Goal: Task Accomplishment & Management: Use online tool/utility

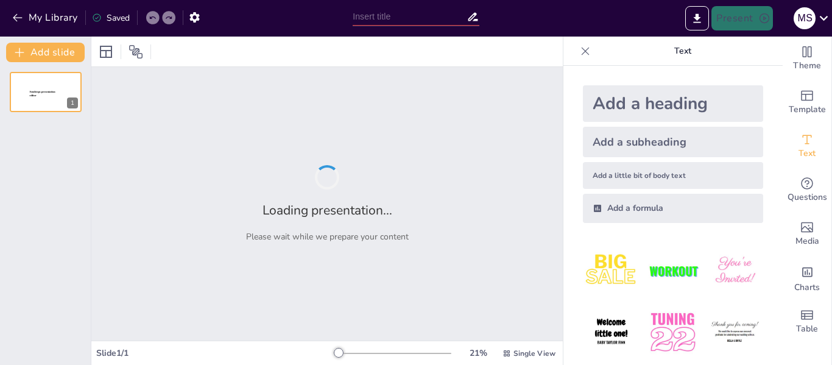
type input "Introducción al Registro Acústico: Principios y Funcionamiento"
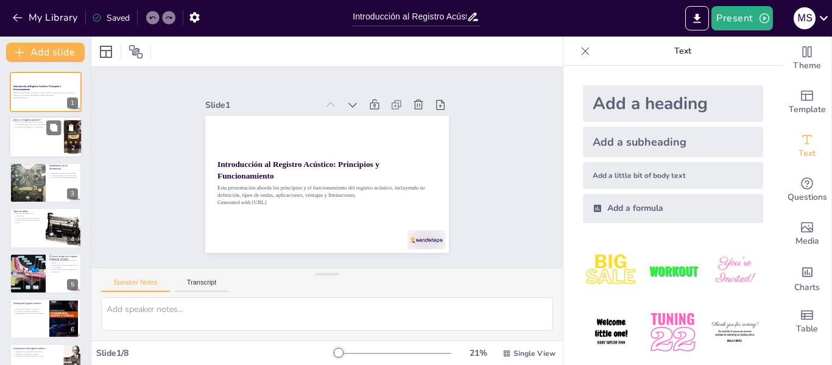
click at [38, 139] on div at bounding box center [45, 137] width 73 height 41
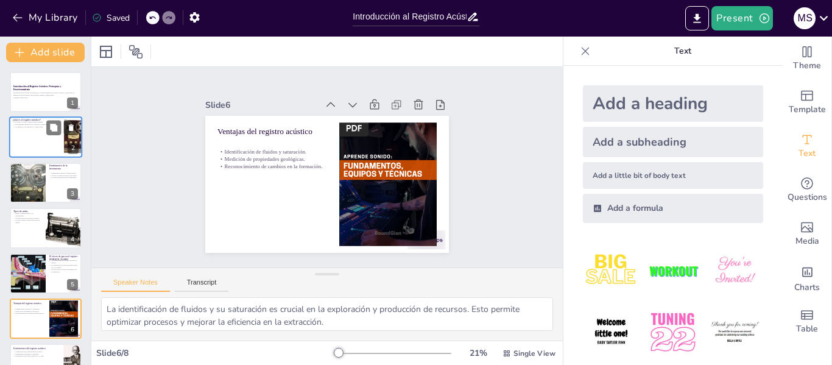
type textarea "Las limitaciones en la interpretación de datos son cruciales para entender los …"
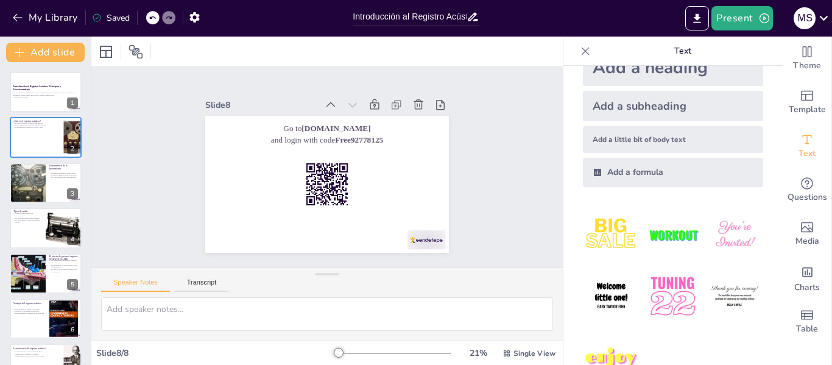
scroll to position [71, 0]
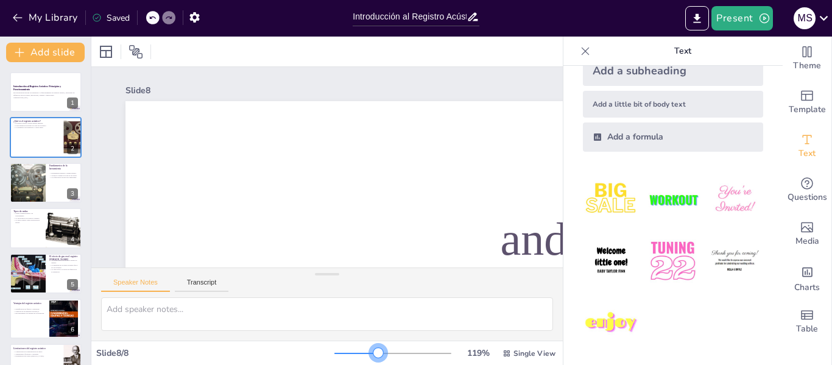
click at [370, 353] on div at bounding box center [393, 354] width 117 height 10
click at [341, 350] on div at bounding box center [393, 354] width 117 height 10
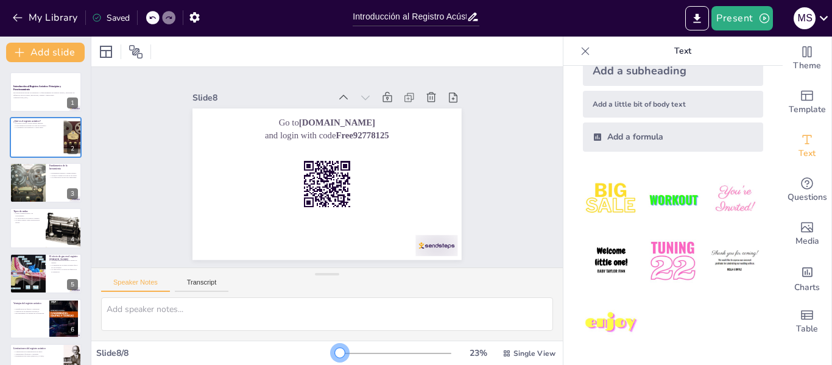
click at [335, 352] on div at bounding box center [393, 354] width 117 height 10
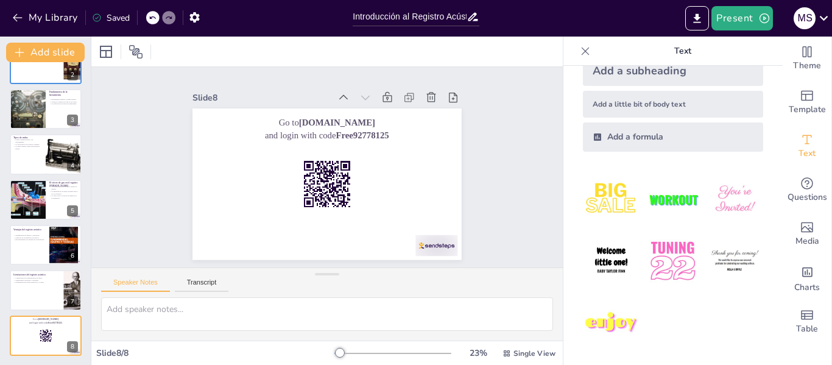
scroll to position [74, 0]
click at [63, 300] on div at bounding box center [45, 289] width 73 height 41
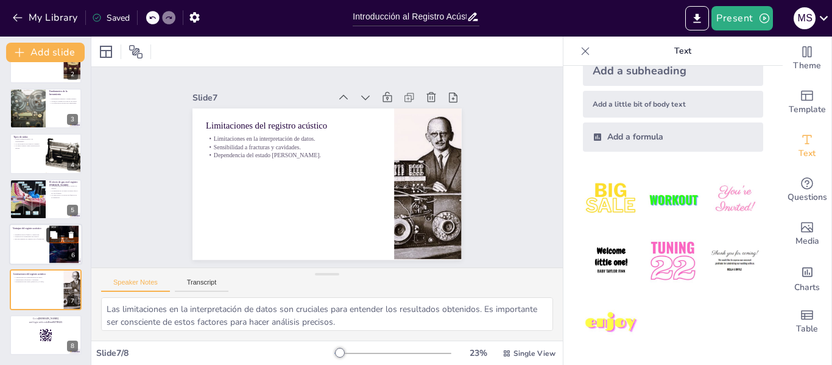
click at [55, 236] on icon at bounding box center [53, 234] width 7 height 7
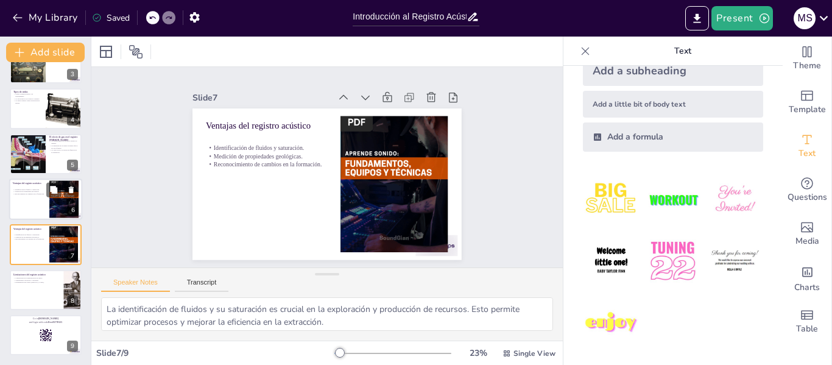
click at [44, 191] on p "Medición de propiedades geológicas." at bounding box center [29, 192] width 33 height 2
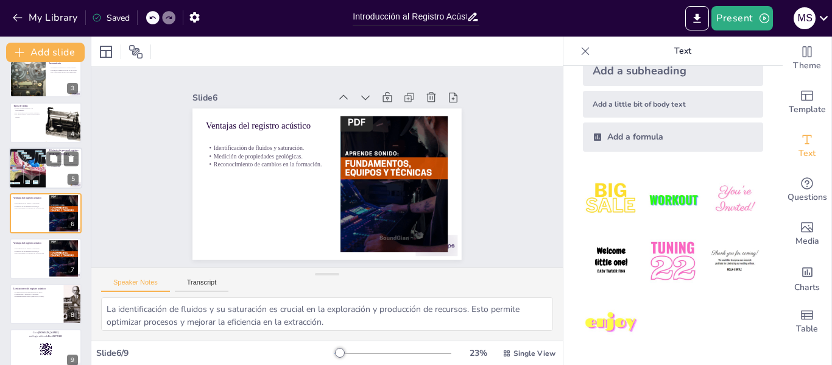
click at [45, 167] on div at bounding box center [27, 167] width 55 height 41
type textarea "La saturación de gas en una formación es un factor crítico que influye en el ti…"
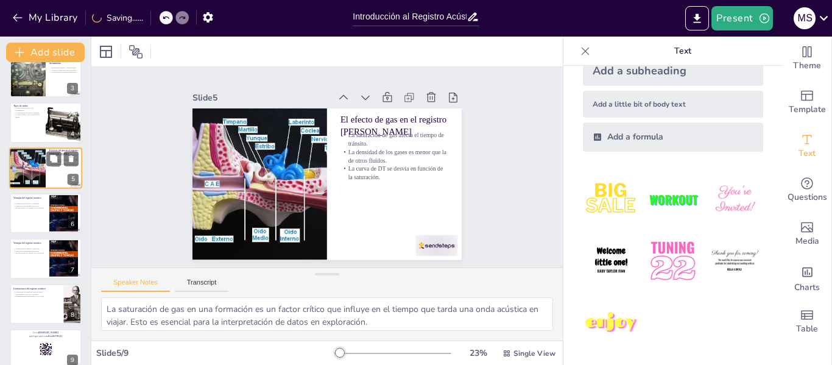
scroll to position [60, 0]
